Goal: Task Accomplishment & Management: Manage account settings

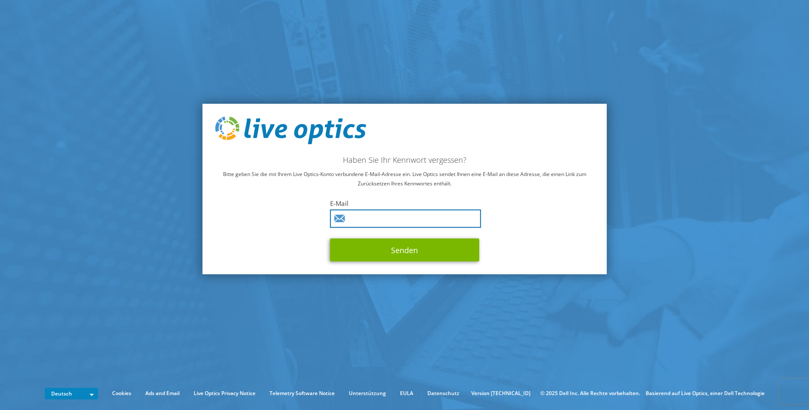
click at [389, 221] on input "text" at bounding box center [405, 219] width 151 height 18
type input "c-oezcan@t-online.de"
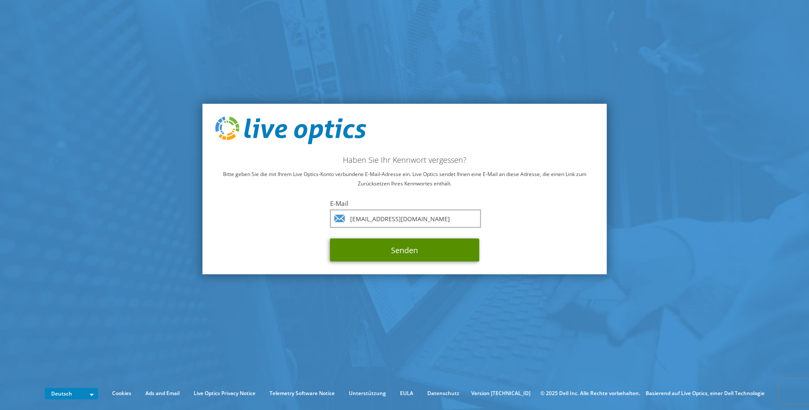
click at [410, 252] on button "Senden" at bounding box center [404, 250] width 149 height 23
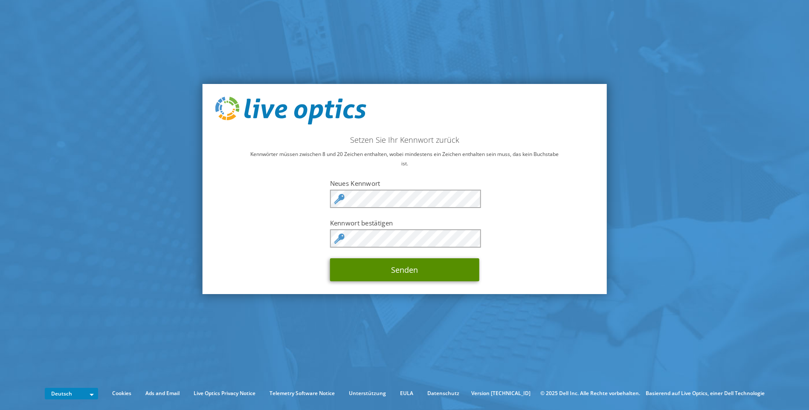
click at [411, 276] on button "Senden" at bounding box center [404, 270] width 149 height 23
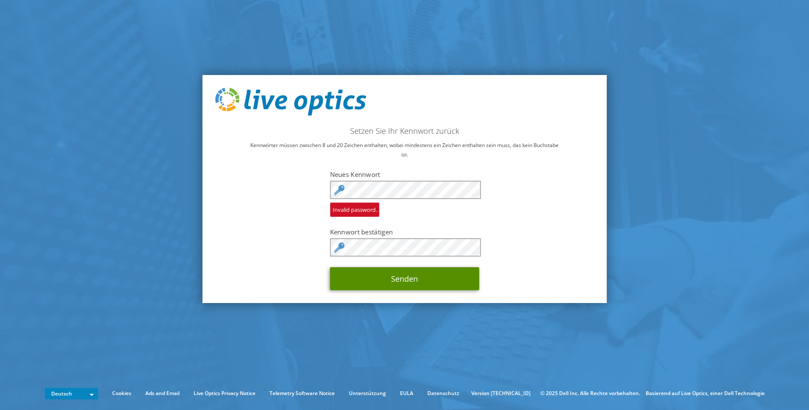
click at [412, 277] on button "Senden" at bounding box center [404, 279] width 149 height 23
